Goal: Register for event/course

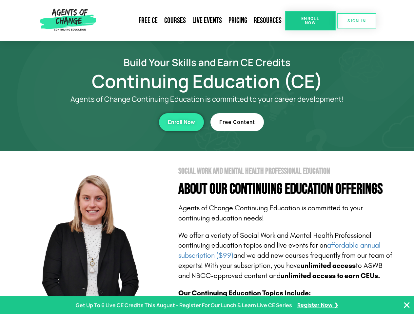
click at [207, 157] on section "Social Work and Mental Health Professional Education About Our Continuing Educa…" at bounding box center [207, 288] width 414 height 275
click at [310, 21] on span "Enroll Now" at bounding box center [310, 20] width 30 height 9
click at [356, 21] on span "SIGN IN" at bounding box center [356, 21] width 18 height 4
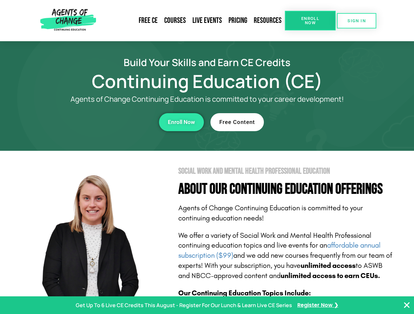
click at [114, 122] on div "Enroll Now" at bounding box center [114, 122] width 180 height 18
click at [181, 122] on span "Enroll Now" at bounding box center [181, 123] width 27 height 6
click at [300, 122] on div "Free Content" at bounding box center [300, 122] width 180 height 18
